Goal: Contribute content: Add original content to the website for others to see

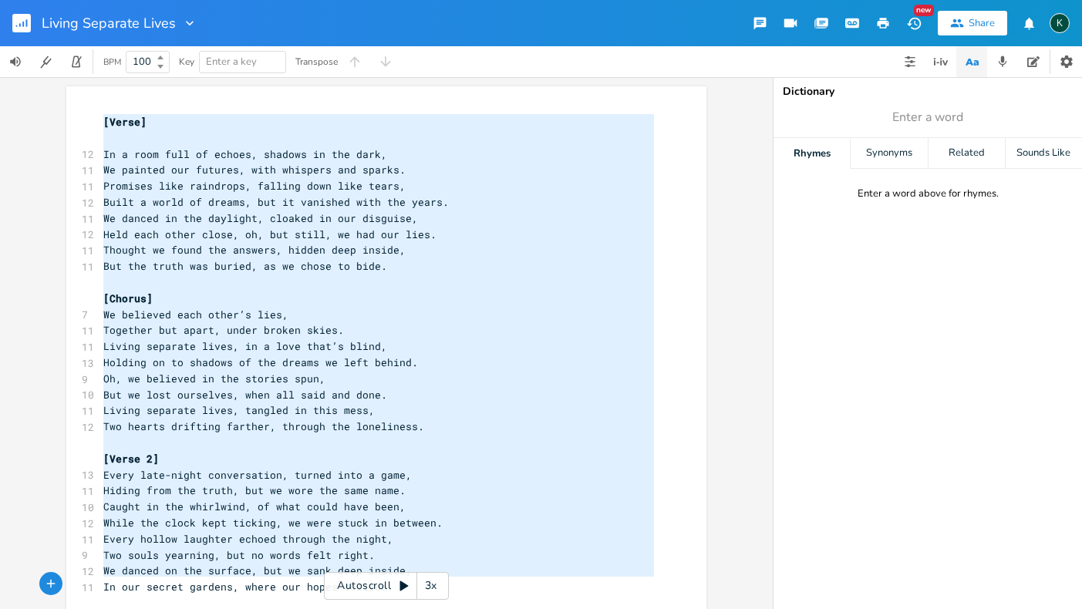
scroll to position [484, 0]
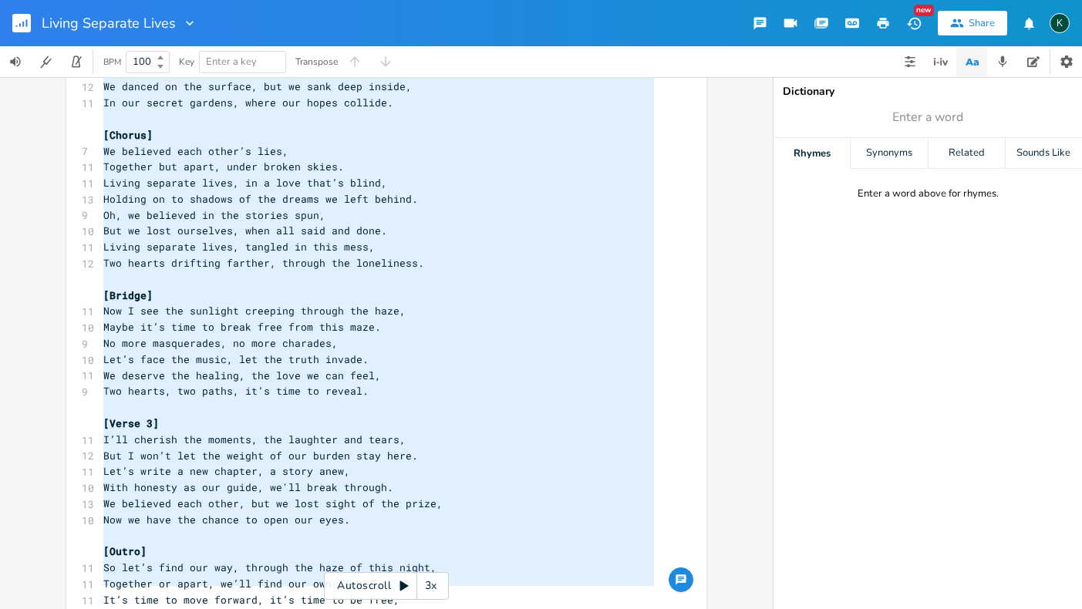
drag, startPoint x: 97, startPoint y: 121, endPoint x: 390, endPoint y: 695, distance: 644.8
click at [390, 608] on html "Living Separate Lives New Share K BPM 100 Key Enter a key Transpose x [Verse] ​…" at bounding box center [541, 304] width 1082 height 609
type textarea "[Verse] In a room full of echoes, shadows in the dark, We painted our futures, …"
click at [13, 22] on rect "button" at bounding box center [21, 23] width 19 height 19
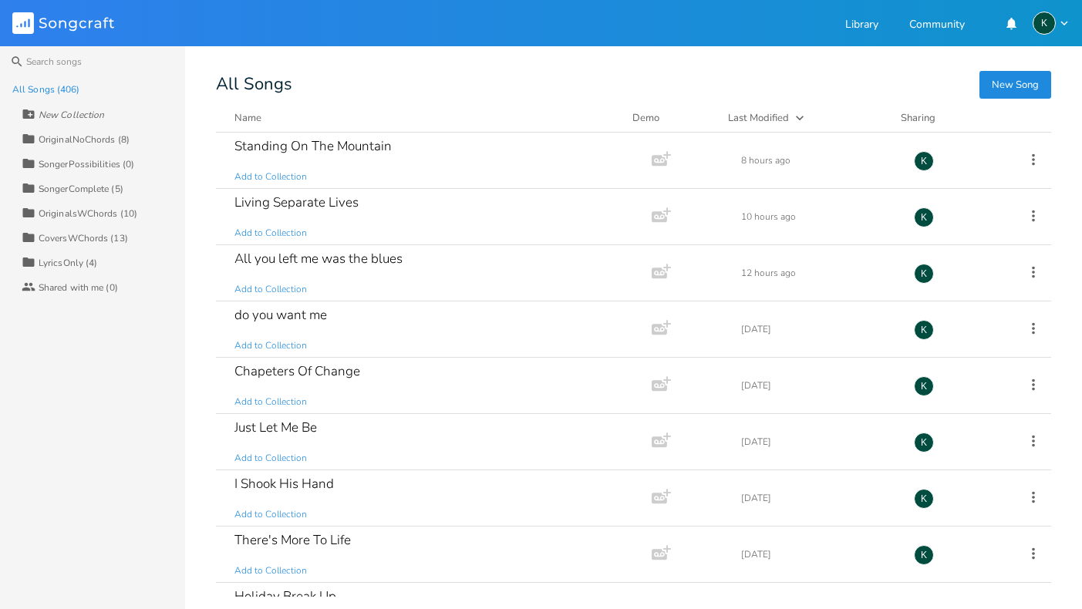
click at [999, 85] on button "New Song" at bounding box center [1015, 85] width 72 height 28
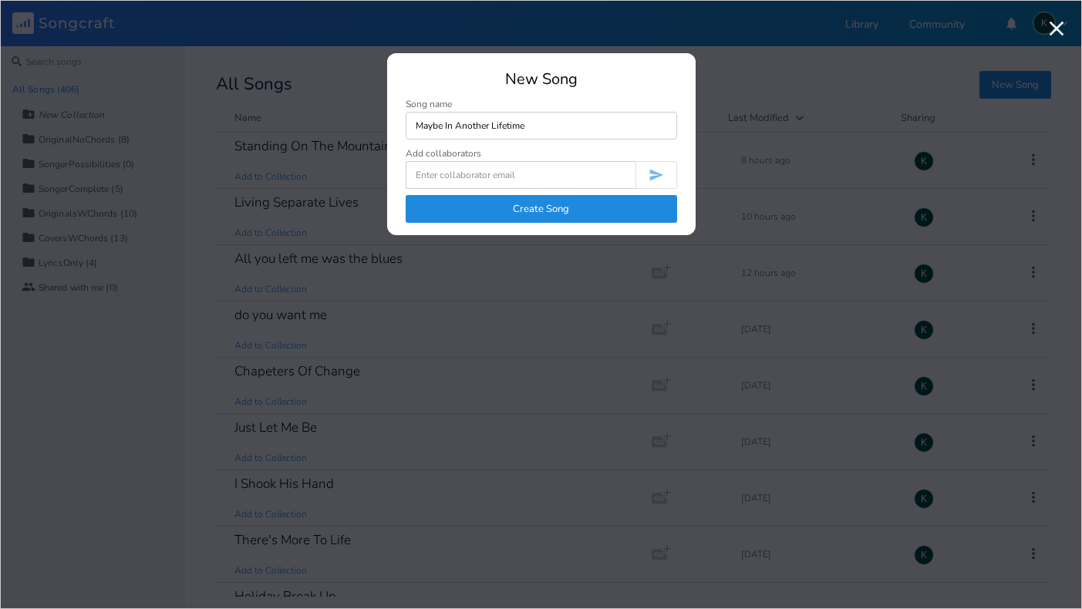
type input "Maybe In Another Lifetime"
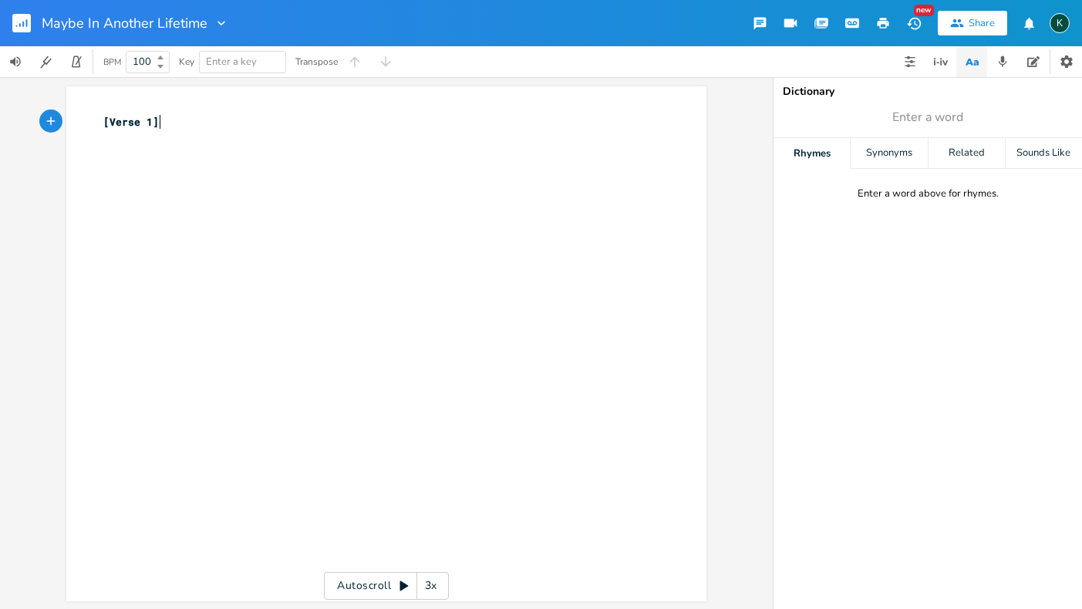
scroll to position [0, 1]
type textarea "[Verse 1]"
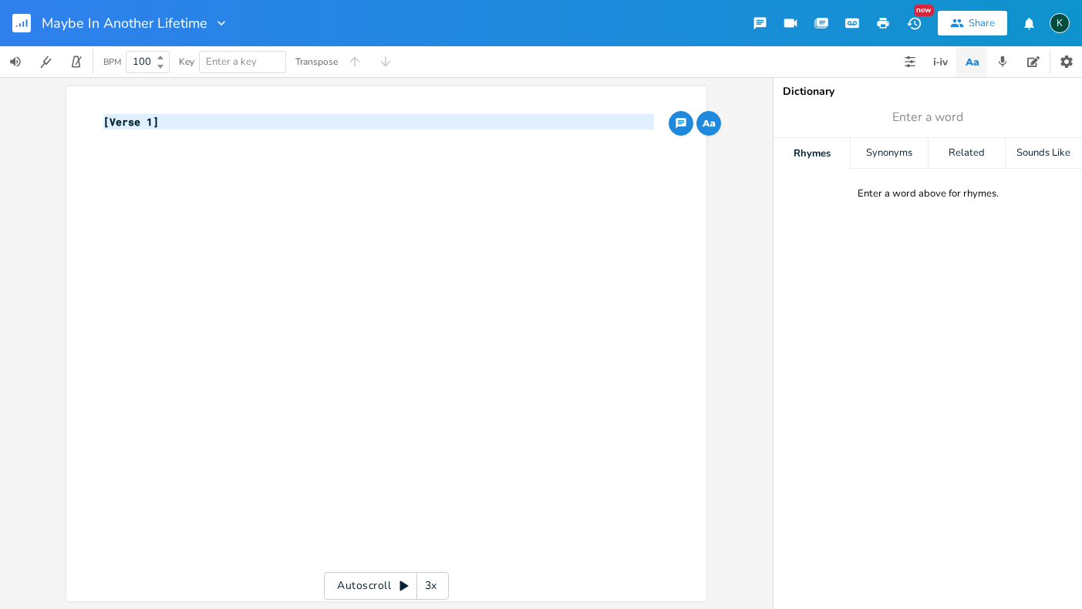
drag, startPoint x: 195, startPoint y: 132, endPoint x: 20, endPoint y: 97, distance: 178.4
click at [22, 117] on div "[Verse 1] x [Verse 1] ​ Autoscroll 3x" at bounding box center [386, 343] width 773 height 532
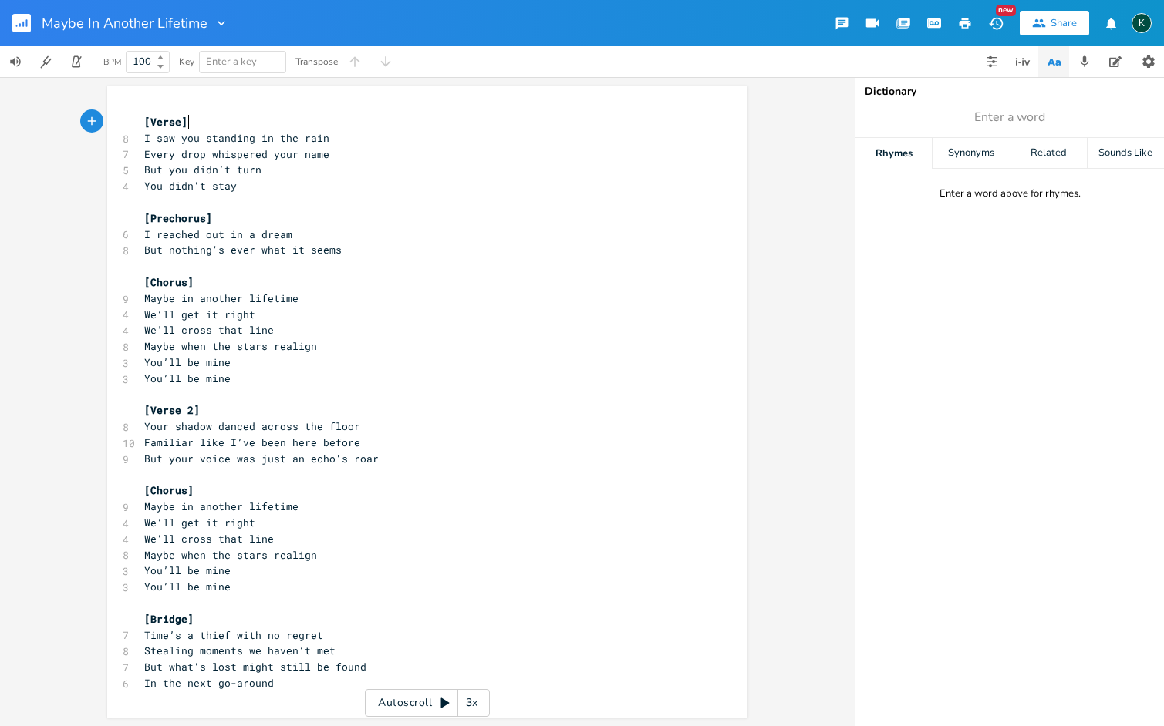
scroll to position [2, 0]
